Goal: Information Seeking & Learning: Learn about a topic

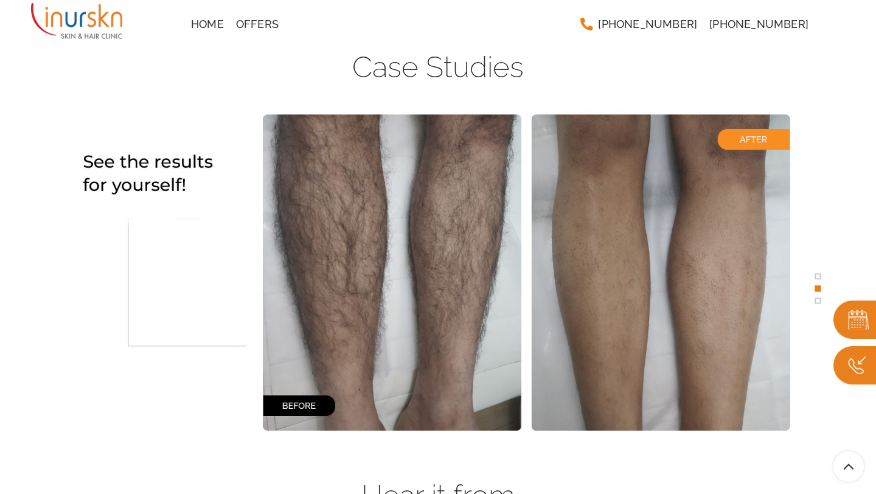
scroll to position [2383, 0]
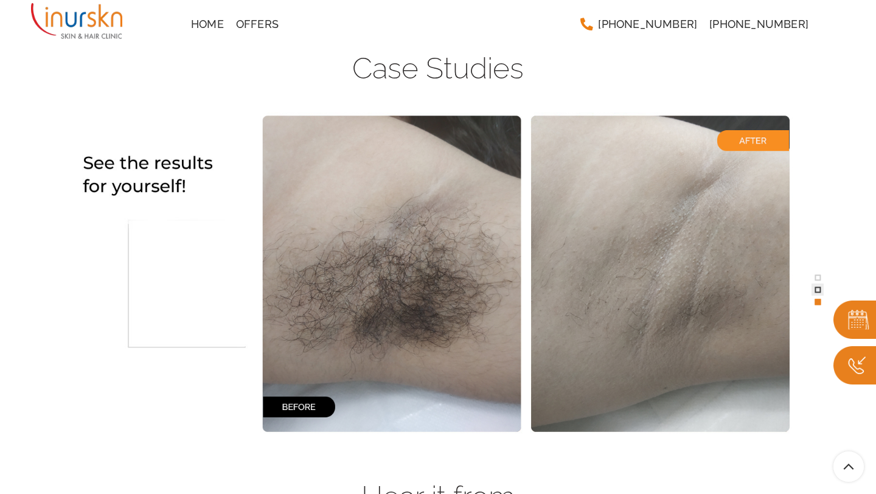
click at [820, 288] on span at bounding box center [818, 290] width 6 height 6
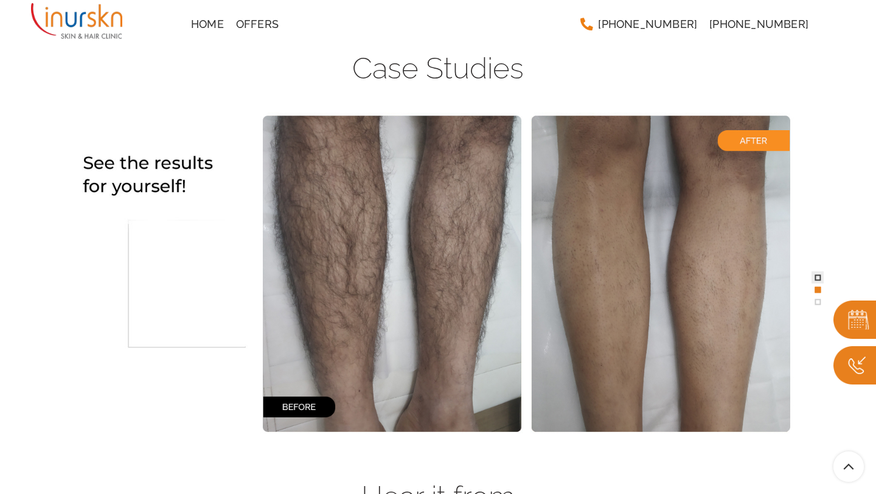
click at [820, 275] on span at bounding box center [818, 277] width 6 height 6
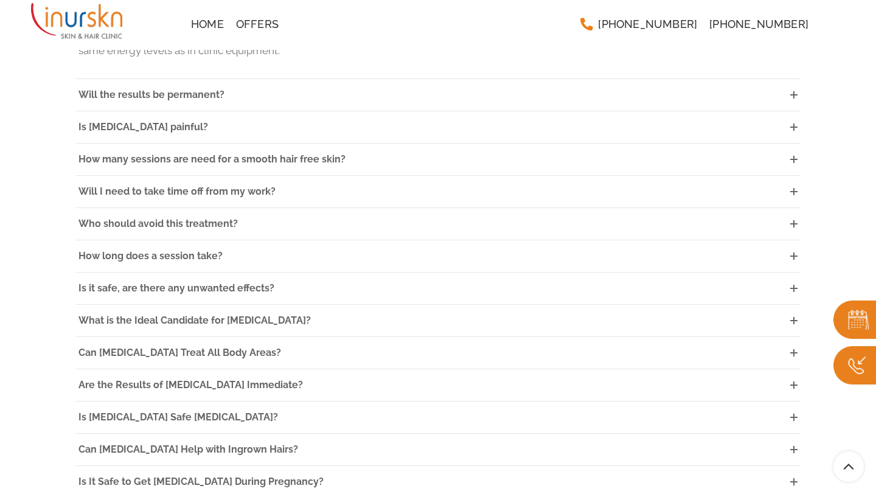
scroll to position [3398, 0]
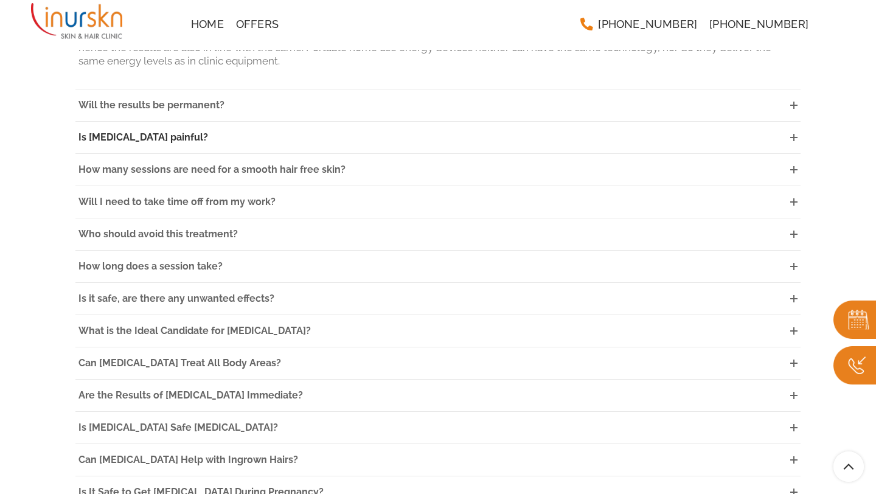
click at [796, 134] on icon at bounding box center [793, 137] width 7 height 7
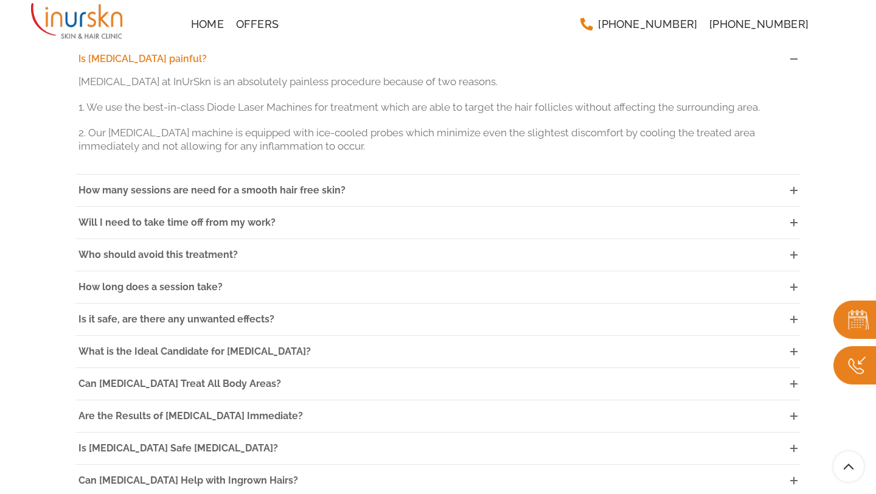
scroll to position [3416, 0]
click at [350, 206] on link "Will I need to take time off from my work?" at bounding box center [437, 222] width 725 height 32
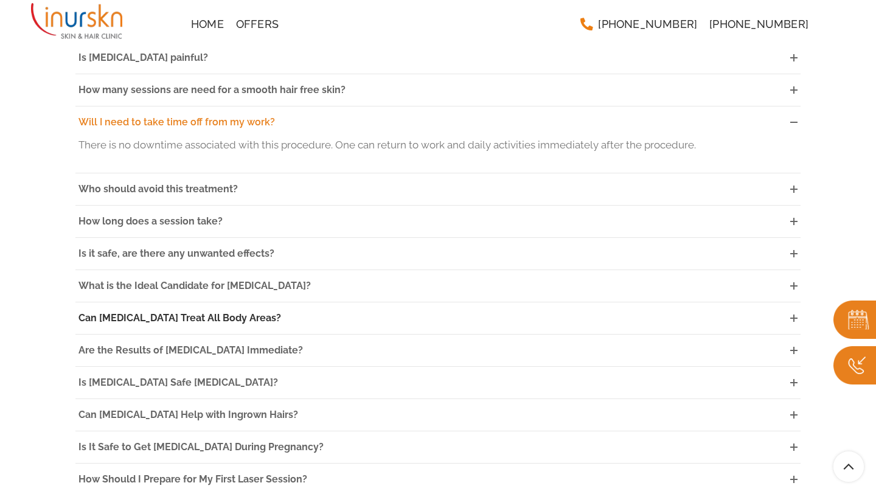
click at [364, 302] on link "Can [MEDICAL_DATA] Treat All Body Areas?" at bounding box center [437, 318] width 725 height 32
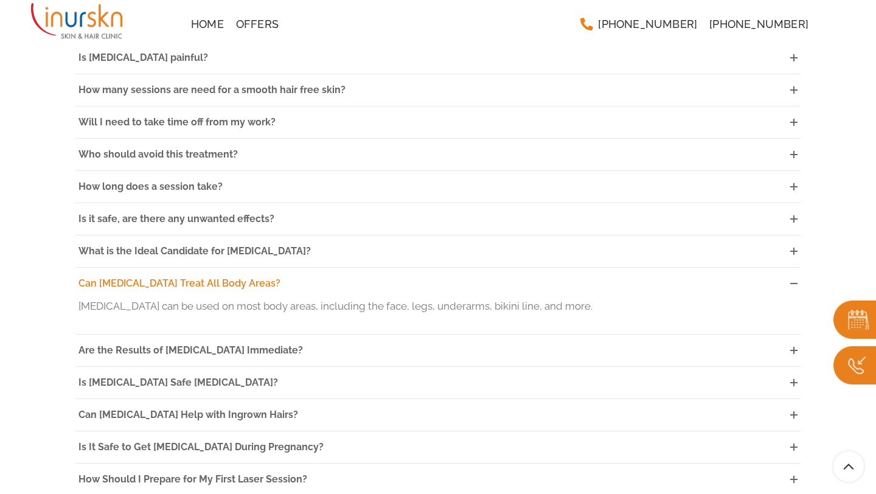
click at [373, 268] on link "Can [MEDICAL_DATA] Treat All Body Areas?" at bounding box center [437, 284] width 725 height 32
click at [369, 237] on link "What is the Ideal Candidate for [MEDICAL_DATA]?" at bounding box center [437, 251] width 725 height 32
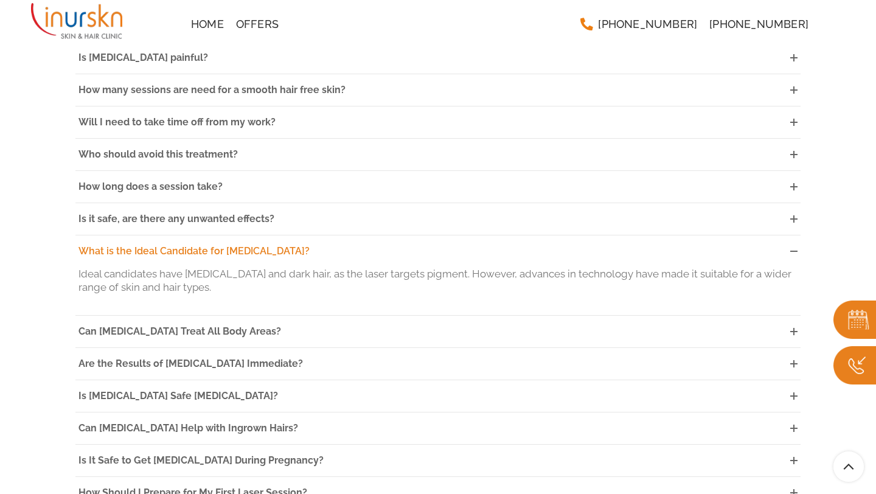
click at [369, 237] on link "What is the Ideal Candidate for [MEDICAL_DATA]?" at bounding box center [437, 251] width 725 height 32
click at [262, 116] on span "Will I need to take time off from my work?" at bounding box center [176, 122] width 197 height 12
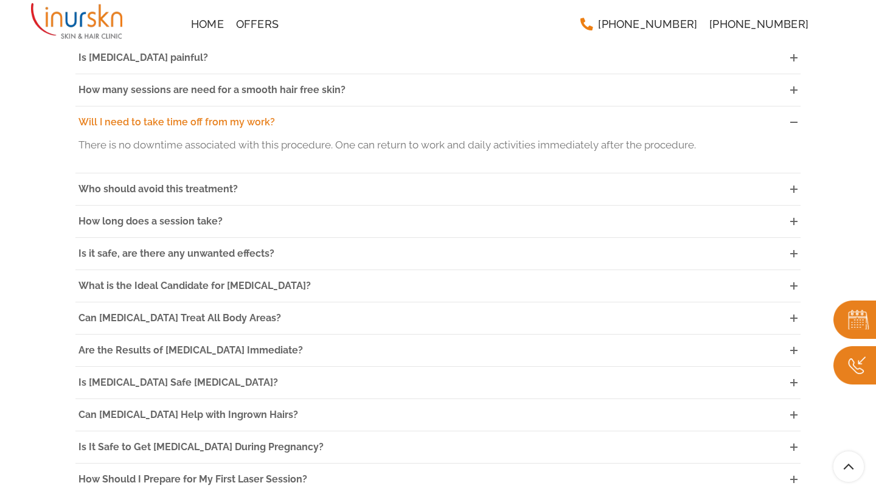
click at [262, 116] on span "Will I need to take time off from my work?" at bounding box center [176, 122] width 196 height 12
click at [265, 116] on span "Will I need to take time off from my work?" at bounding box center [176, 122] width 196 height 12
click at [294, 83] on link "How many sessions are need for a smooth hair free skin?" at bounding box center [437, 90] width 725 height 32
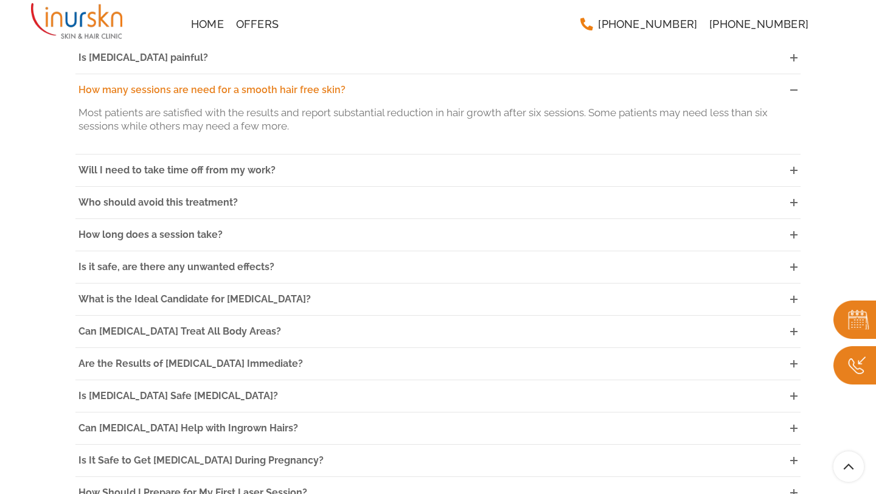
click at [294, 83] on link "How many sessions are need for a smooth hair free skin?" at bounding box center [437, 90] width 725 height 32
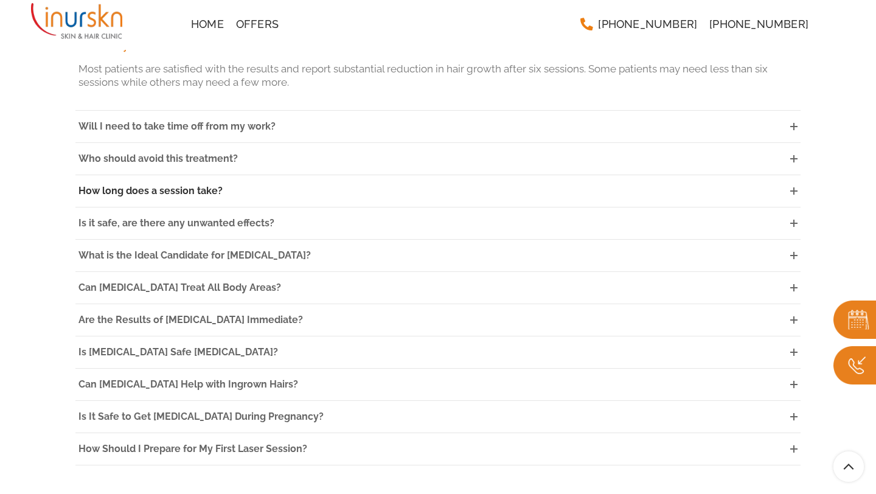
scroll to position [3463, 0]
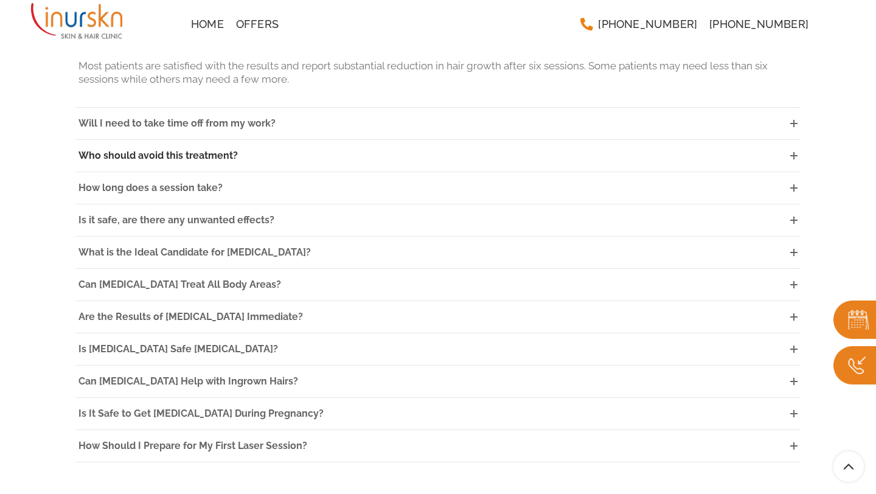
click at [311, 140] on link "Who should avoid this treatment?" at bounding box center [437, 156] width 725 height 32
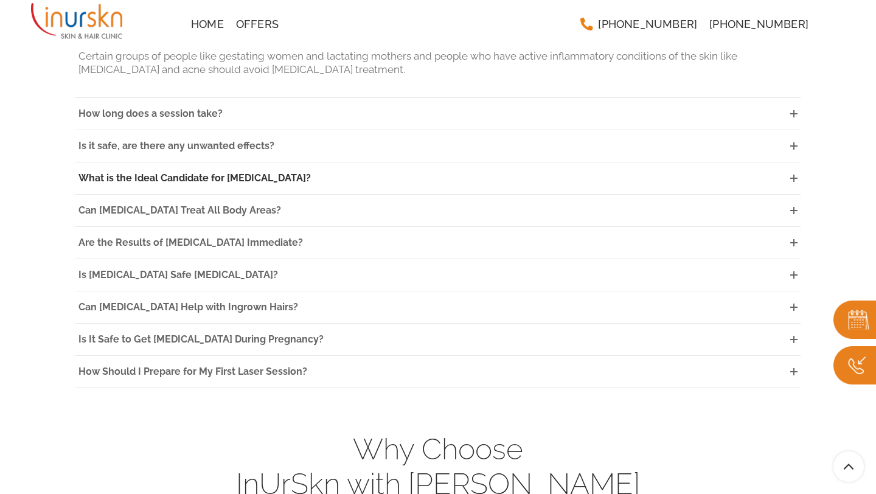
scroll to position [3539, 0]
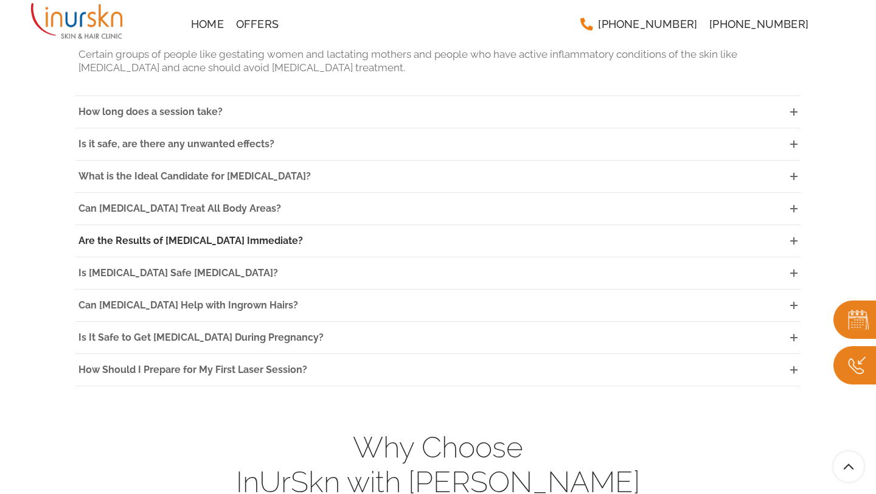
click at [303, 235] on span "Are the Results of [MEDICAL_DATA] Immediate?" at bounding box center [190, 241] width 224 height 12
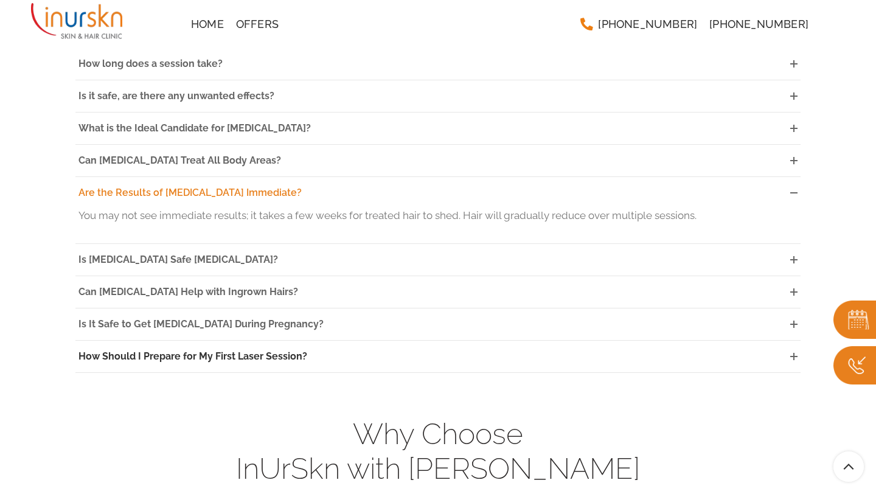
click at [260, 355] on link "How Should I Prepare for My First Laser Session?" at bounding box center [437, 357] width 725 height 32
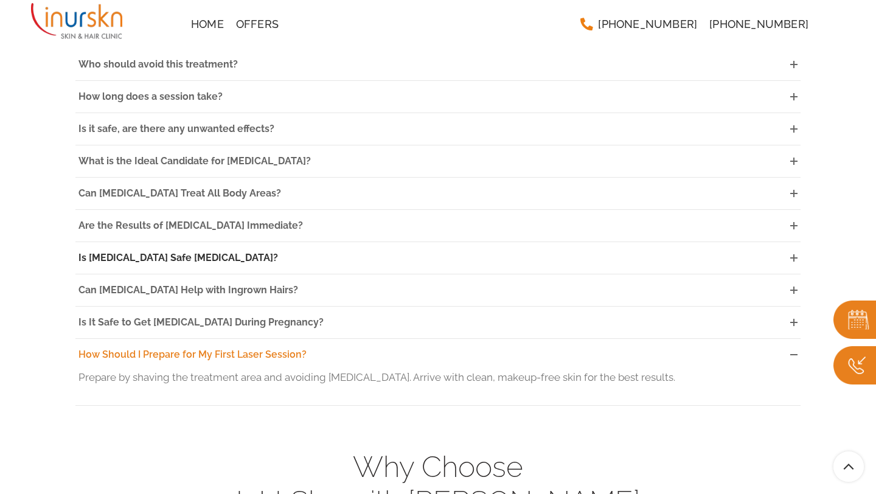
scroll to position [3503, 0]
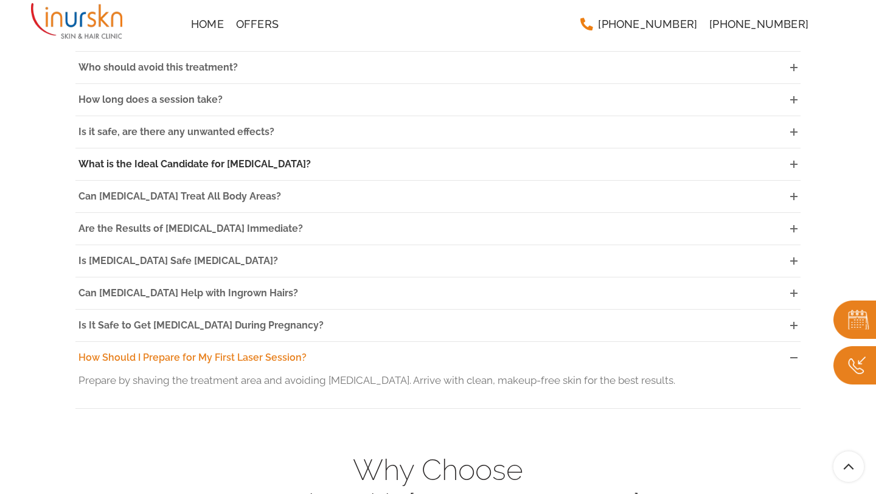
click at [262, 158] on span "What is the Ideal Candidate for [MEDICAL_DATA]?" at bounding box center [194, 164] width 232 height 12
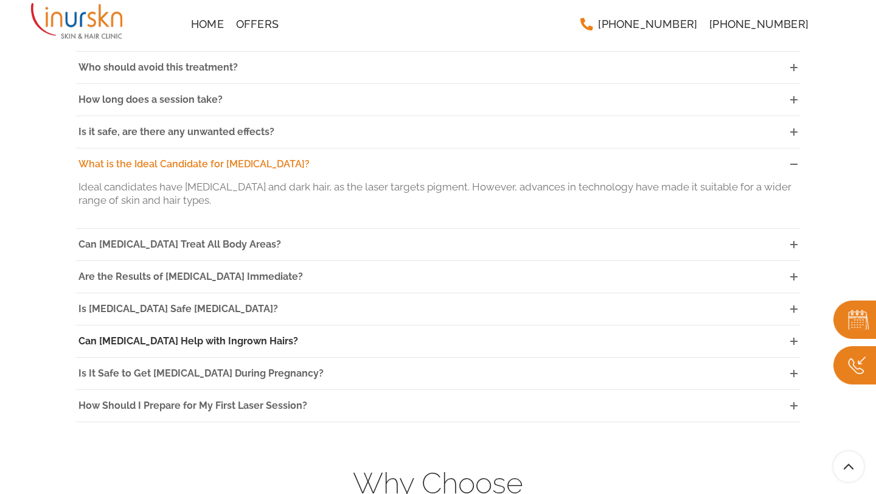
click at [243, 335] on span "Can [MEDICAL_DATA] Help with Ingrown Hairs?" at bounding box center [188, 341] width 220 height 12
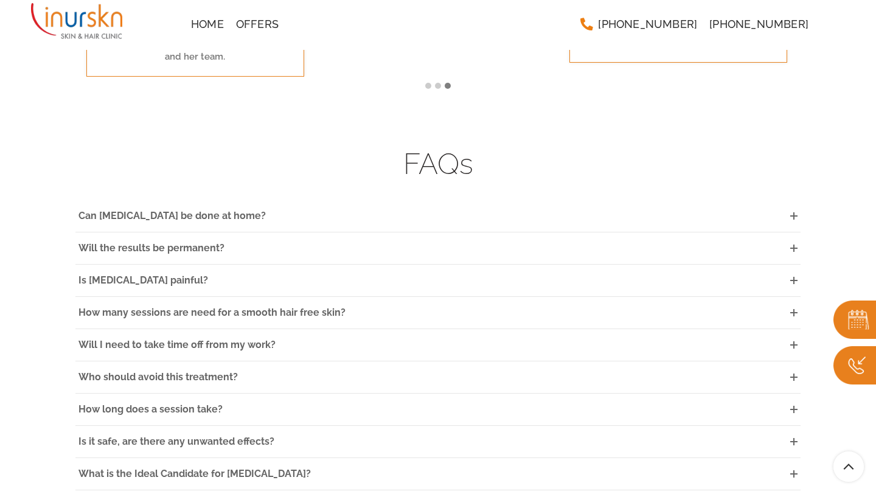
scroll to position [3186, 0]
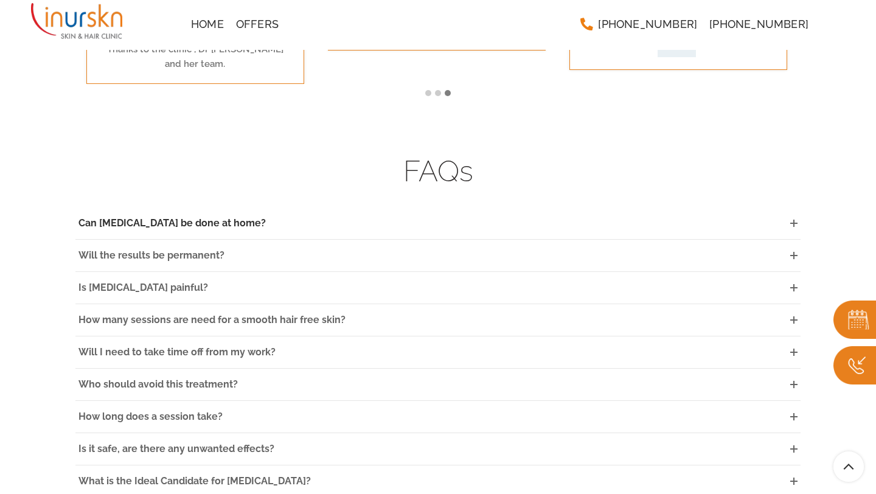
click at [220, 217] on span "Can [MEDICAL_DATA] be done at home?" at bounding box center [171, 223] width 187 height 12
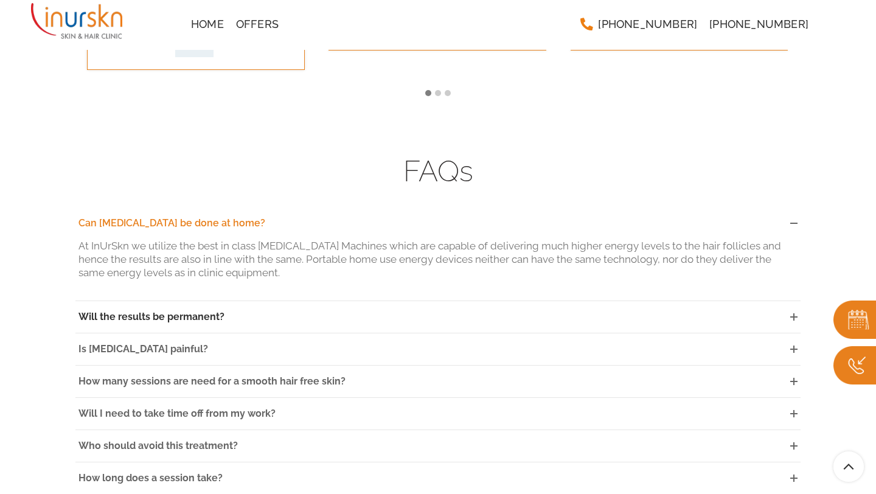
click at [224, 302] on link "Will the results be permanent?" at bounding box center [437, 317] width 725 height 32
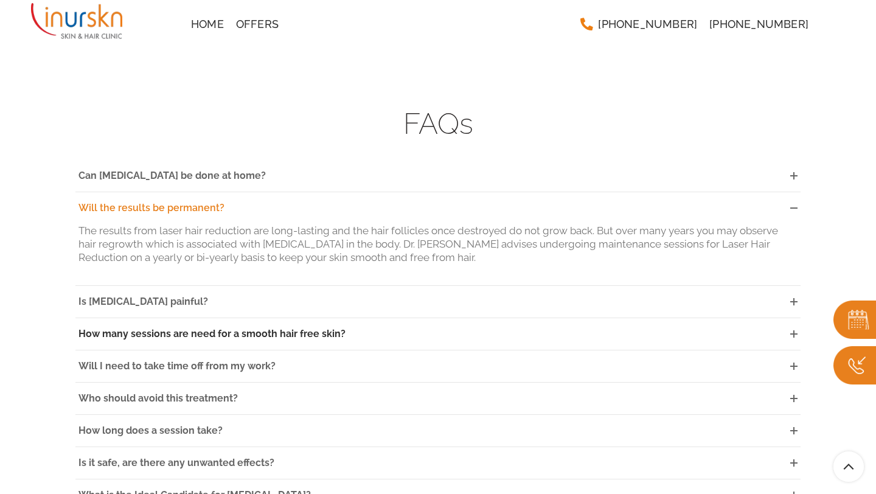
scroll to position [3235, 0]
click at [322, 359] on link "Will I need to take time off from my work?" at bounding box center [437, 365] width 725 height 32
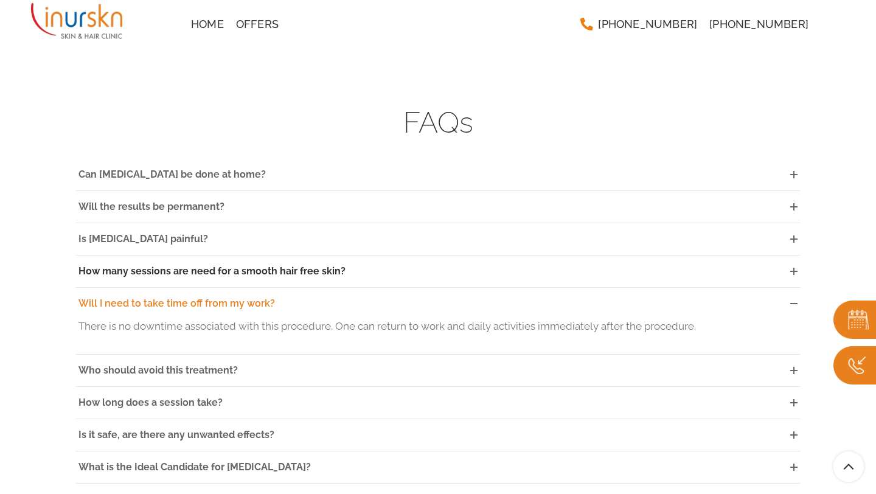
click at [274, 265] on span "How many sessions are need for a smooth hair free skin?" at bounding box center [211, 271] width 267 height 12
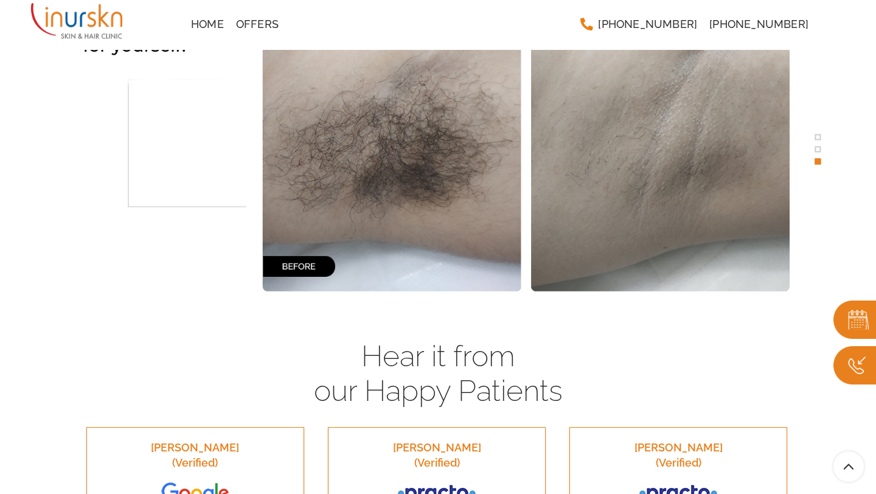
scroll to position [2287, 0]
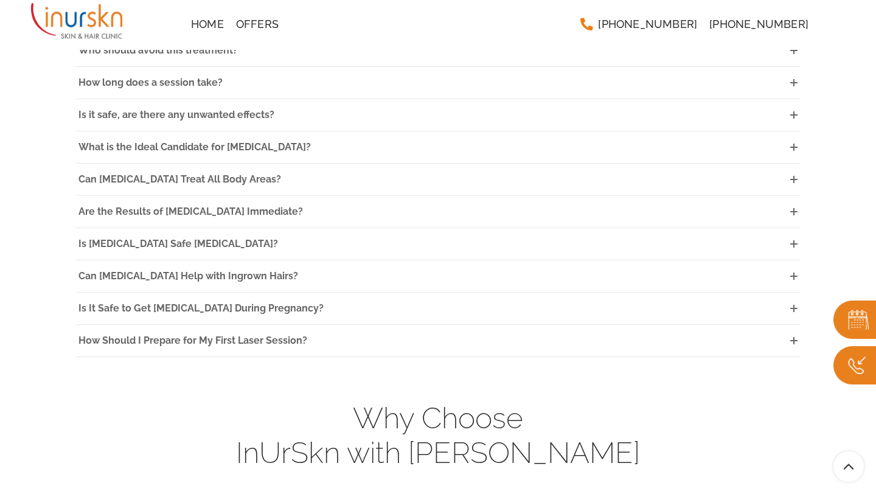
scroll to position [3409, 0]
